Goal: Book appointment/travel/reservation

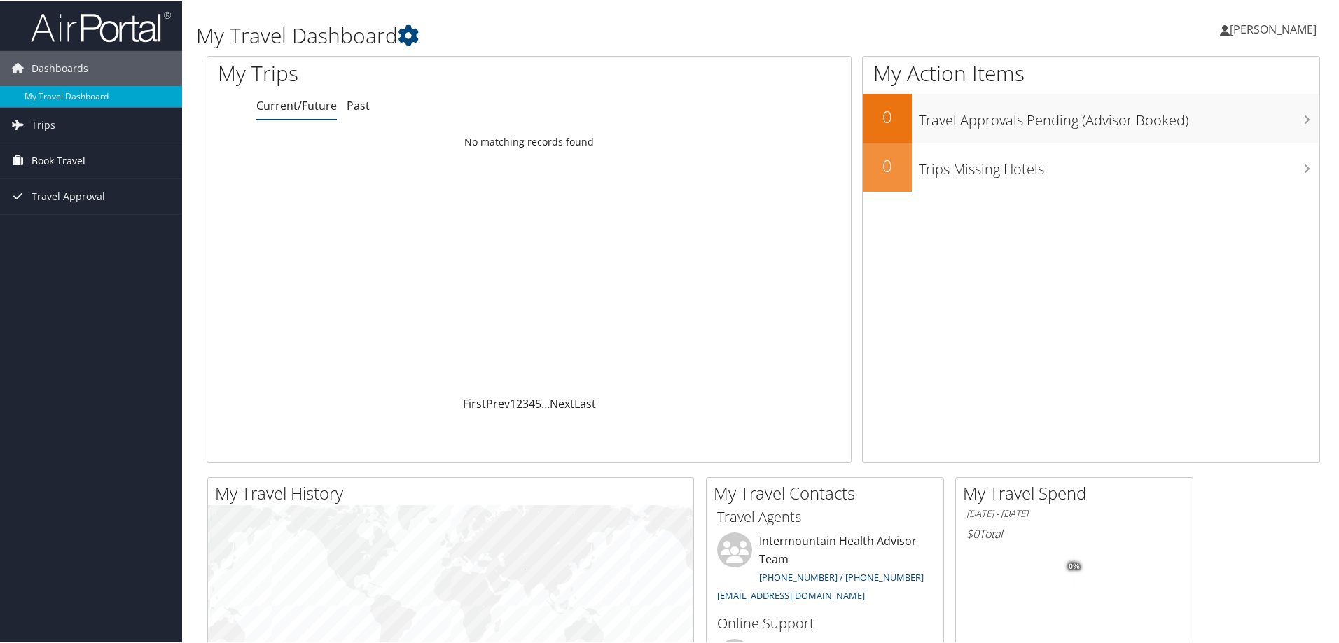
click at [82, 160] on span "Book Travel" at bounding box center [59, 159] width 54 height 35
click at [85, 232] on link "Book/Manage Online Trips" at bounding box center [91, 229] width 182 height 21
